Goal: Task Accomplishment & Management: Use online tool/utility

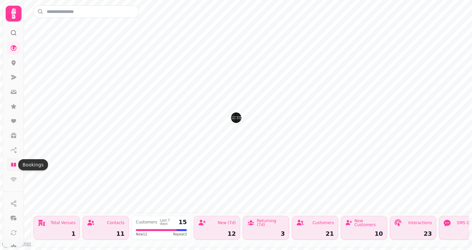
click at [14, 164] on icon at bounding box center [13, 165] width 5 height 4
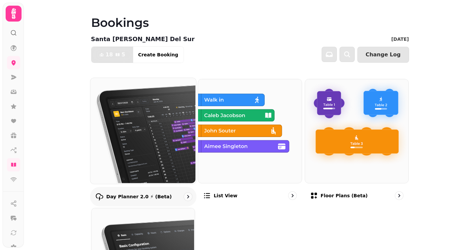
click at [148, 116] on img at bounding box center [143, 130] width 106 height 106
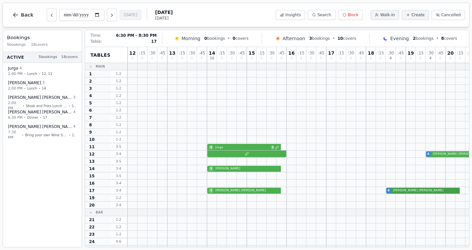
click at [399, 190] on div "3 [PERSON_NAME] 4 [PERSON_NAME]" at bounding box center [357, 190] width 458 height 7
select select "****"
select select "*"
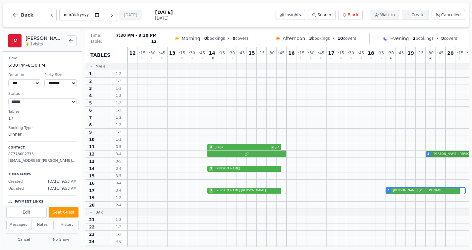
click at [441, 152] on div "4 [PERSON_NAME]" at bounding box center [357, 154] width 458 height 7
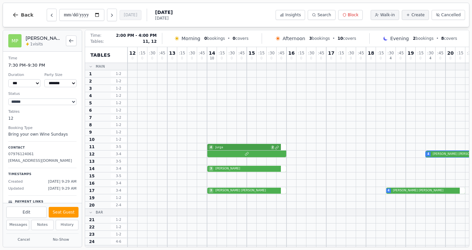
click at [225, 147] on div "4 Jurga 2" at bounding box center [357, 146] width 458 height 7
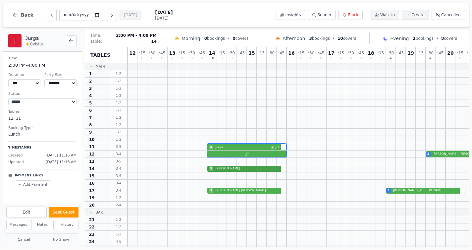
click at [225, 168] on div "3 [PERSON_NAME]" at bounding box center [357, 168] width 458 height 7
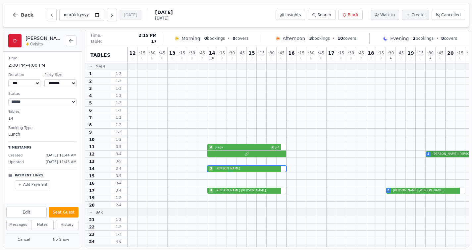
click at [226, 188] on div "3 [PERSON_NAME] 4 [PERSON_NAME]" at bounding box center [357, 190] width 458 height 7
click at [225, 191] on div "3 [PERSON_NAME] 4 [PERSON_NAME]" at bounding box center [357, 190] width 458 height 7
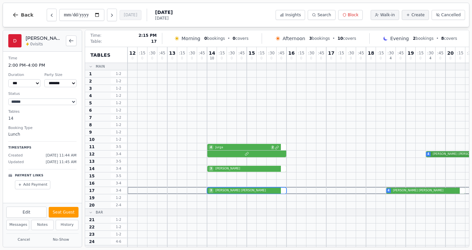
click at [446, 153] on div "4 [PERSON_NAME]" at bounding box center [357, 154] width 458 height 7
click at [440, 153] on div "4 [PERSON_NAME]" at bounding box center [357, 154] width 458 height 7
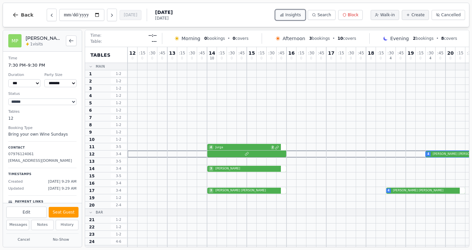
click at [297, 16] on span "Insights" at bounding box center [293, 14] width 16 height 5
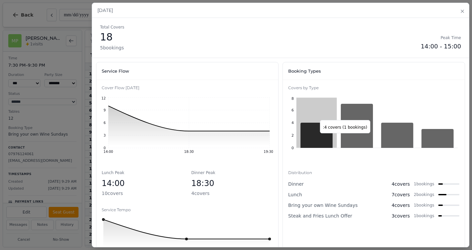
click at [313, 137] on icon at bounding box center [317, 135] width 32 height 25
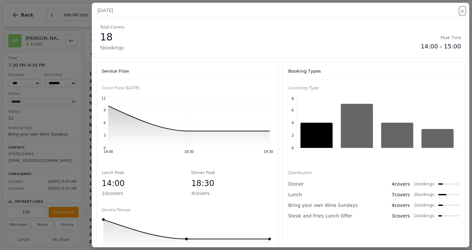
click at [462, 11] on icon "button" at bounding box center [462, 11] width 3 height 3
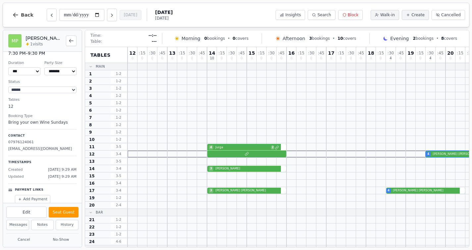
scroll to position [17, 0]
